Goal: Check status: Check status

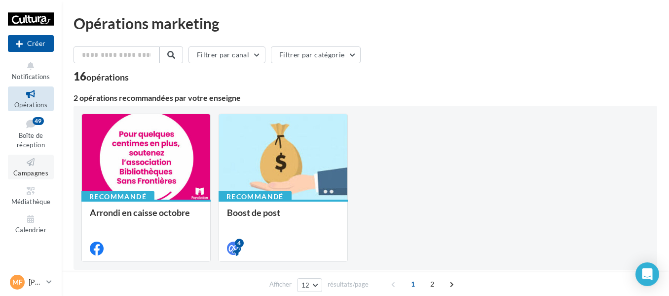
click at [40, 167] on icon at bounding box center [31, 161] width 40 height 11
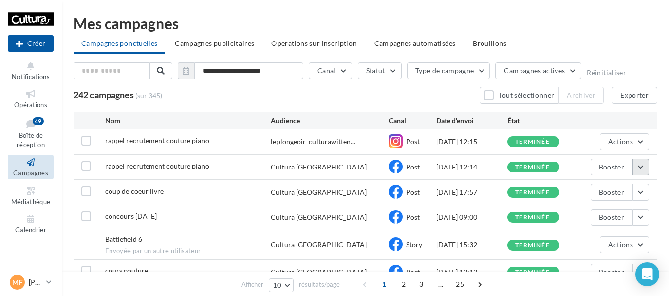
click at [643, 167] on button "button" at bounding box center [641, 166] width 17 height 17
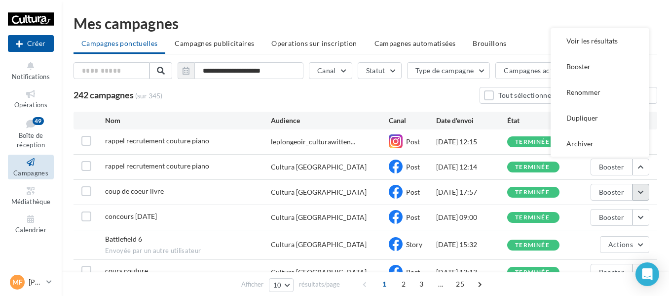
click at [637, 193] on button "button" at bounding box center [641, 192] width 17 height 17
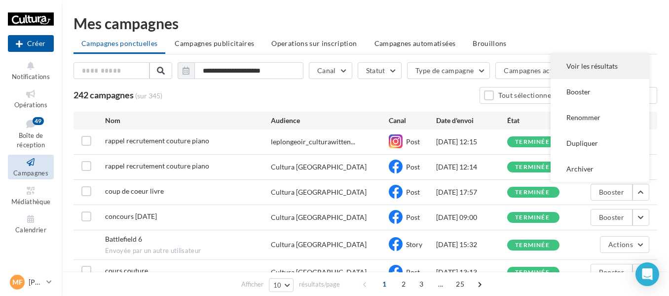
click at [592, 70] on button "Voir les résultats" at bounding box center [600, 66] width 99 height 26
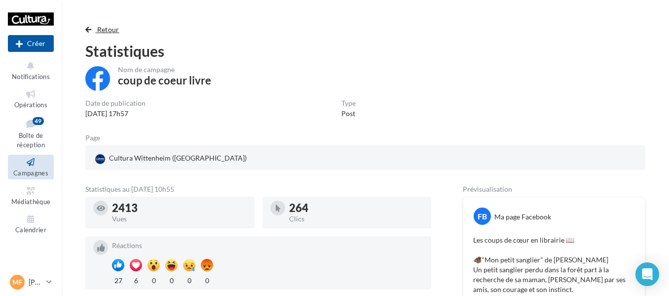
click at [107, 29] on span "Retour" at bounding box center [108, 29] width 22 height 8
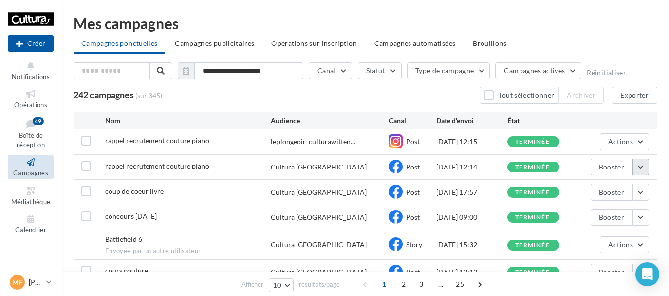
click at [647, 166] on button "button" at bounding box center [641, 166] width 17 height 17
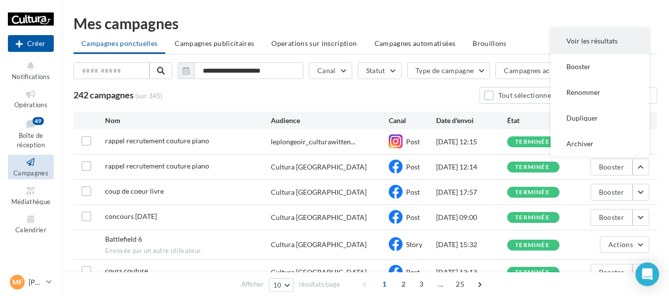
click at [586, 43] on button "Voir les résultats" at bounding box center [600, 41] width 99 height 26
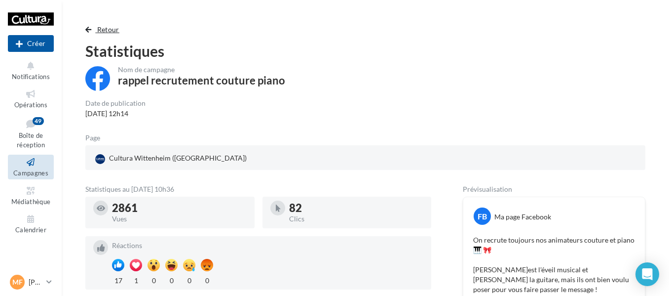
click at [111, 25] on button "Retour" at bounding box center [104, 30] width 38 height 12
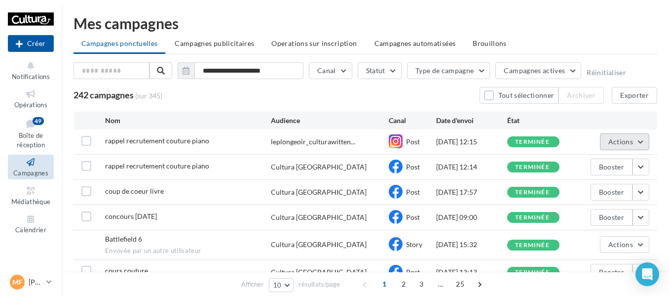
click at [645, 143] on button "Actions" at bounding box center [624, 141] width 49 height 17
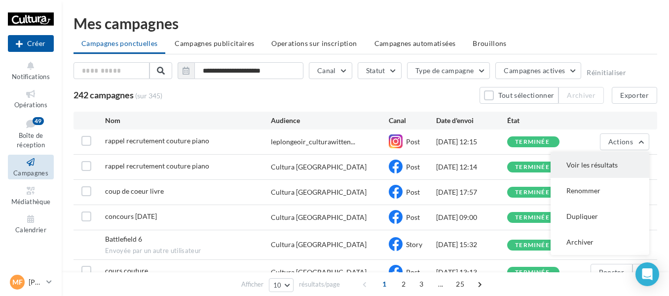
click at [603, 167] on button "Voir les résultats" at bounding box center [600, 165] width 99 height 26
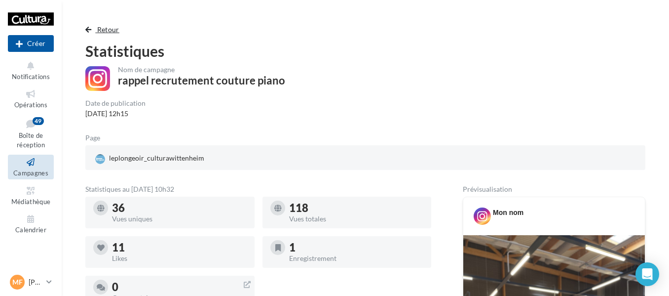
click at [102, 29] on span "Retour" at bounding box center [108, 29] width 22 height 8
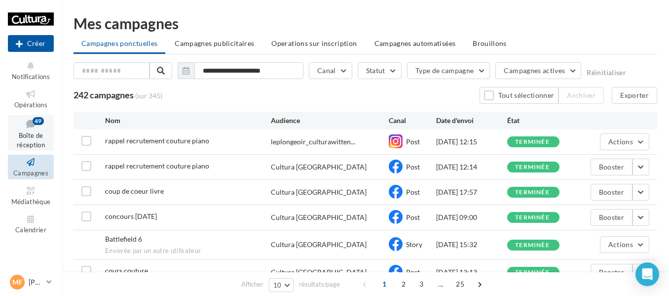
click at [32, 141] on span "Boîte de réception" at bounding box center [31, 139] width 28 height 17
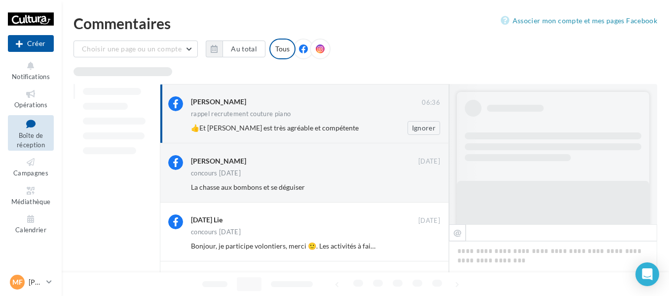
click at [310, 118] on div "rappel recrutement couture piano" at bounding box center [315, 115] width 249 height 8
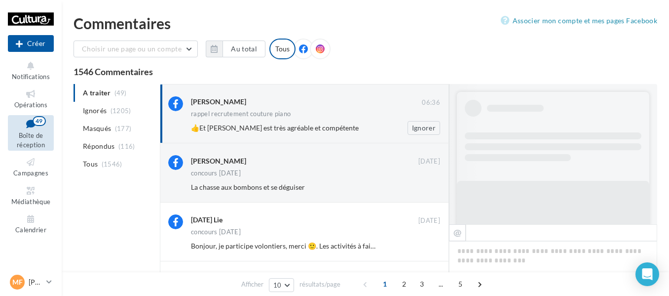
click at [297, 114] on div "rappel recrutement couture piano" at bounding box center [315, 115] width 249 height 8
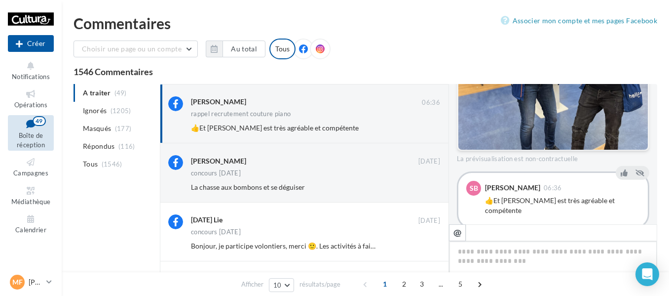
scroll to position [356, 0]
type textarea "*"
